Goal: Navigation & Orientation: Understand site structure

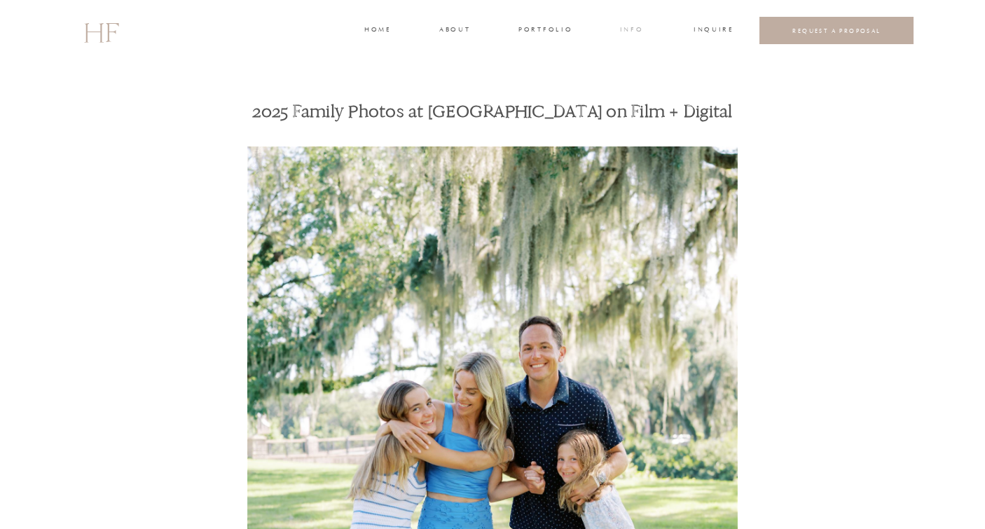
click at [633, 32] on h3 "INFO" at bounding box center [632, 31] width 26 height 13
click at [519, 31] on h3 "portfolio" at bounding box center [544, 31] width 53 height 13
click at [460, 28] on h3 "about" at bounding box center [453, 31] width 29 height 13
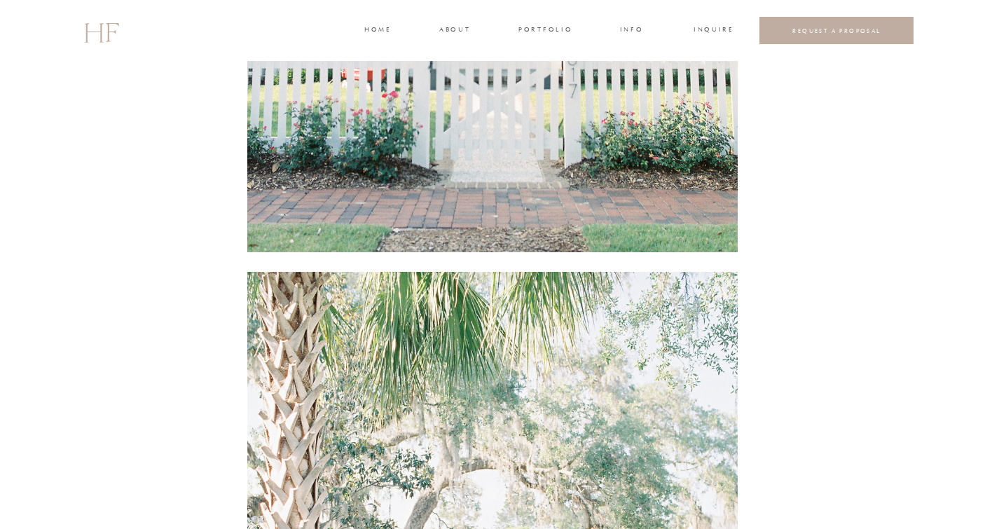
scroll to position [1208, 0]
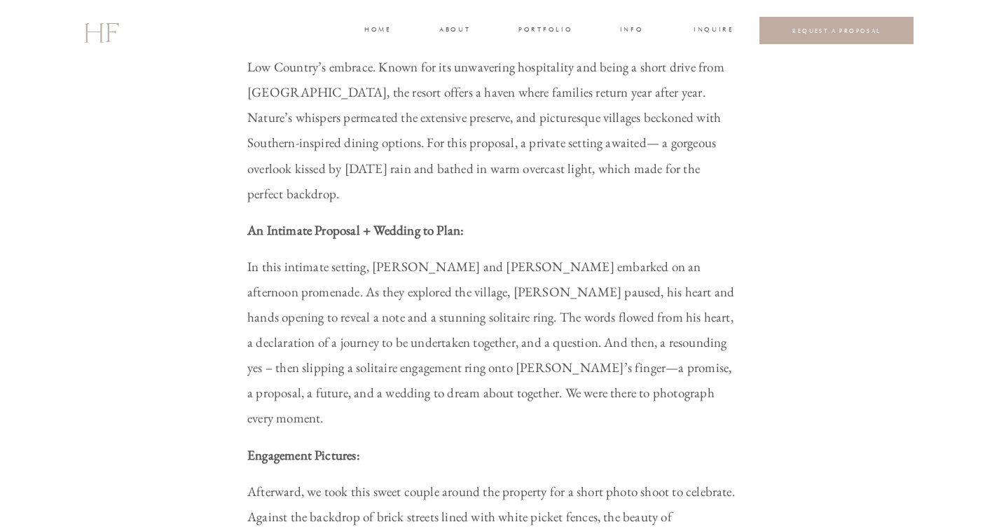
scroll to position [1135, 0]
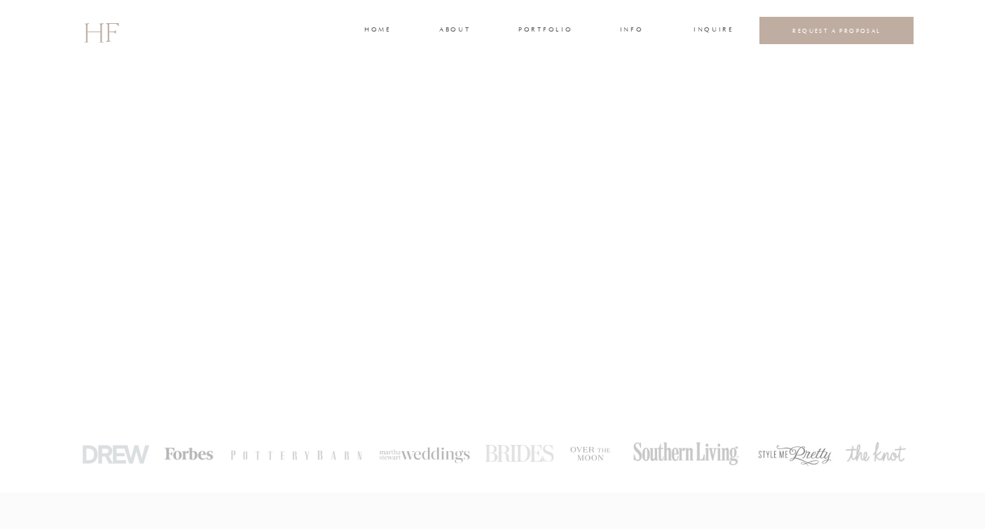
scroll to position [15, 0]
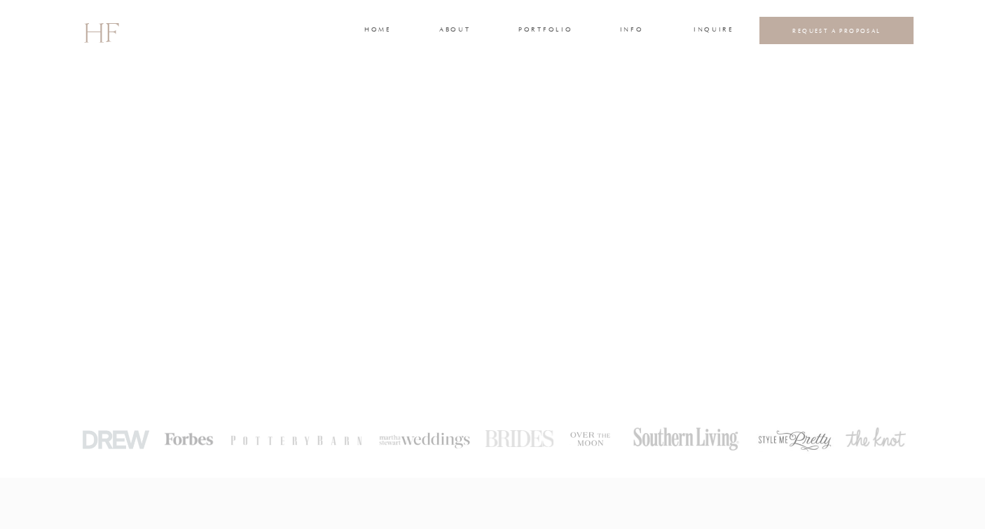
click at [385, 29] on h3 "home" at bounding box center [377, 31] width 26 height 13
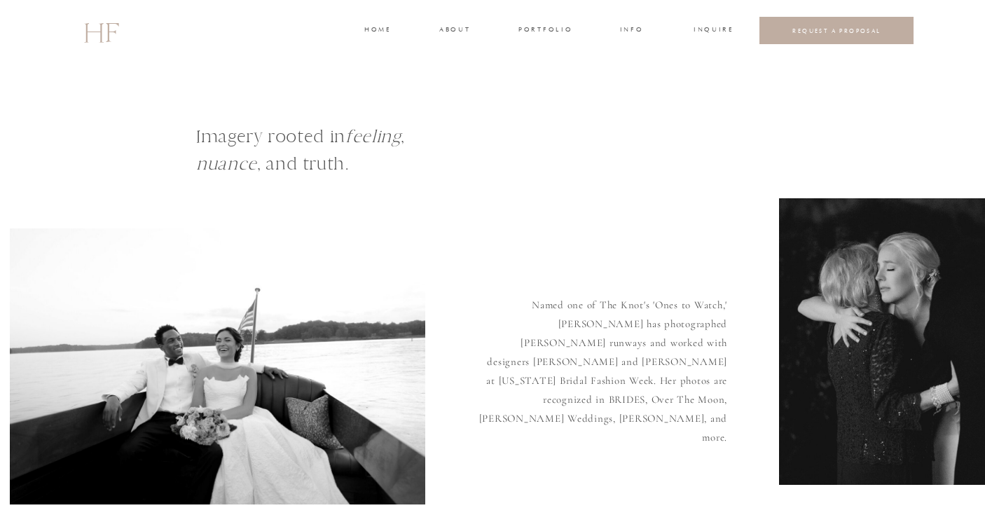
click at [863, 38] on div at bounding box center [836, 30] width 154 height 27
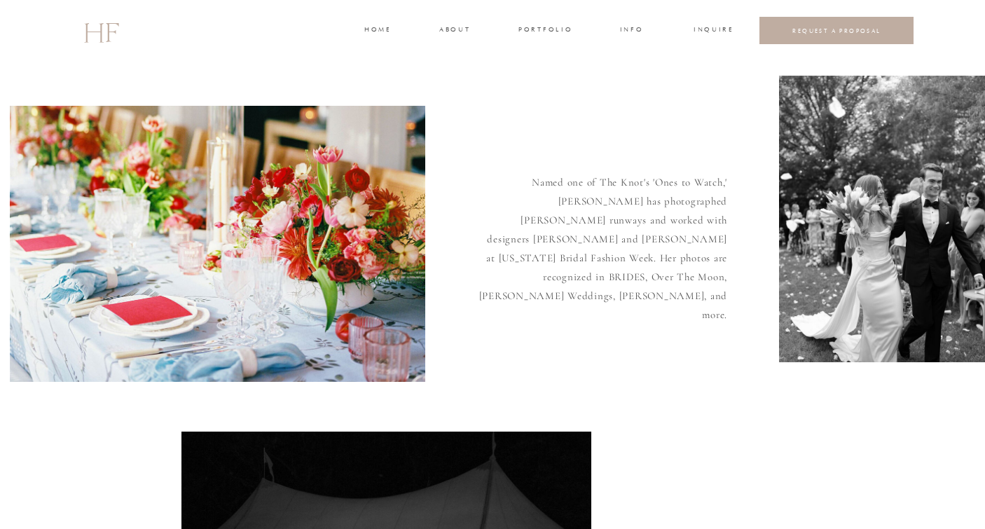
scroll to position [81, 0]
